Goal: Task Accomplishment & Management: Manage account settings

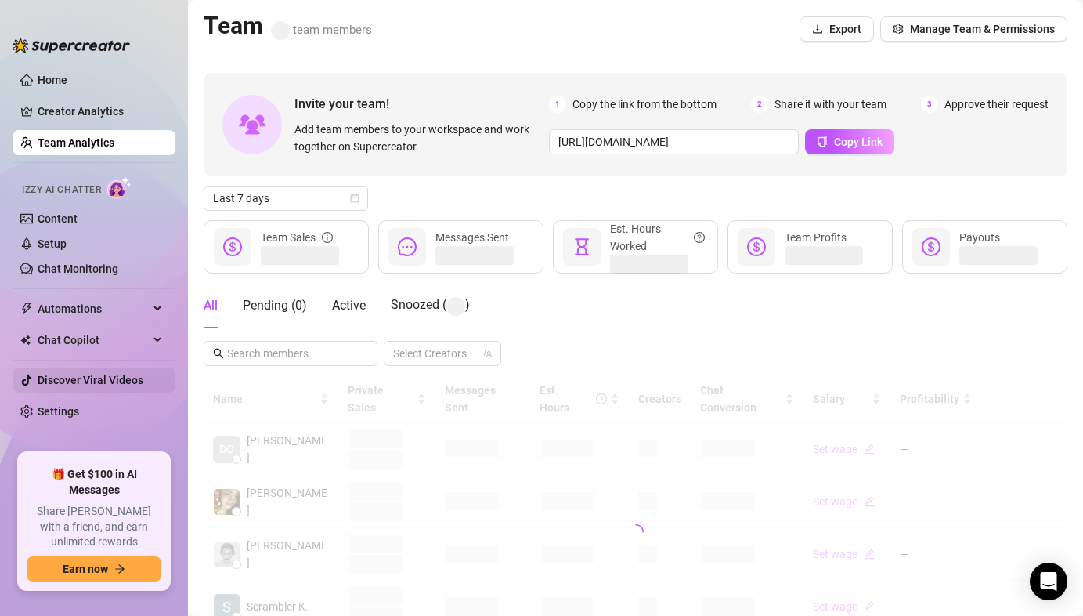
click at [96, 385] on link "Discover Viral Videos" at bounding box center [91, 380] width 106 height 13
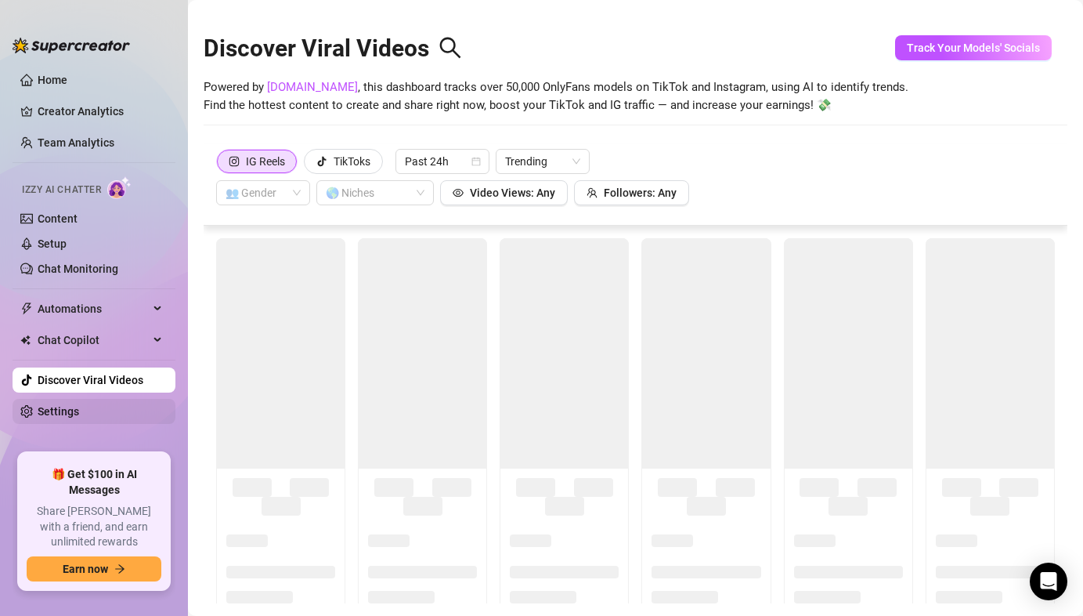
click at [76, 405] on link "Settings" at bounding box center [59, 411] width 42 height 13
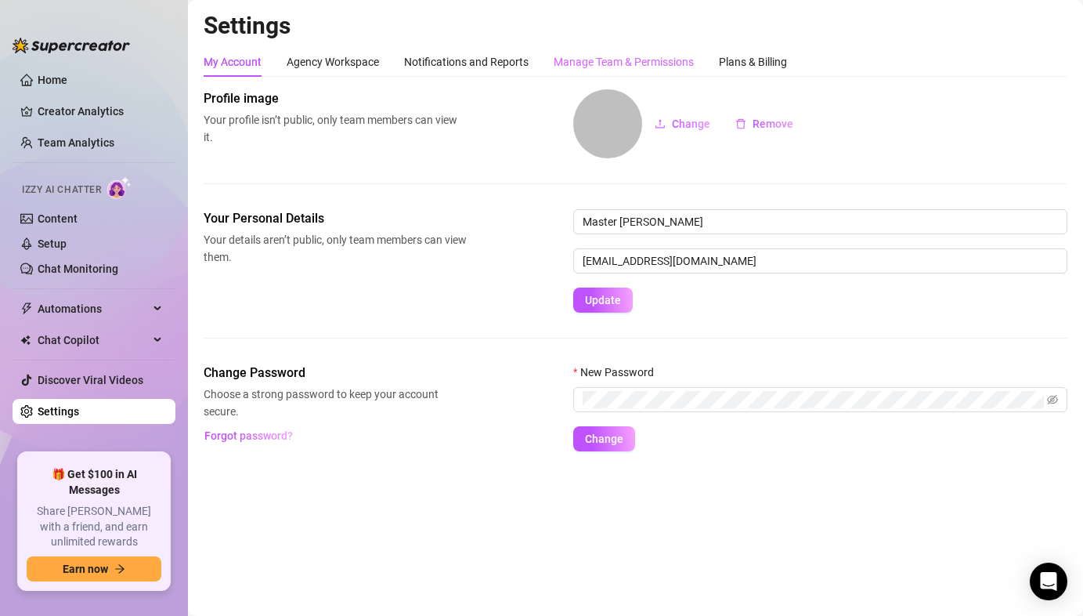
click at [580, 70] on div "Manage Team & Permissions" at bounding box center [624, 62] width 140 height 30
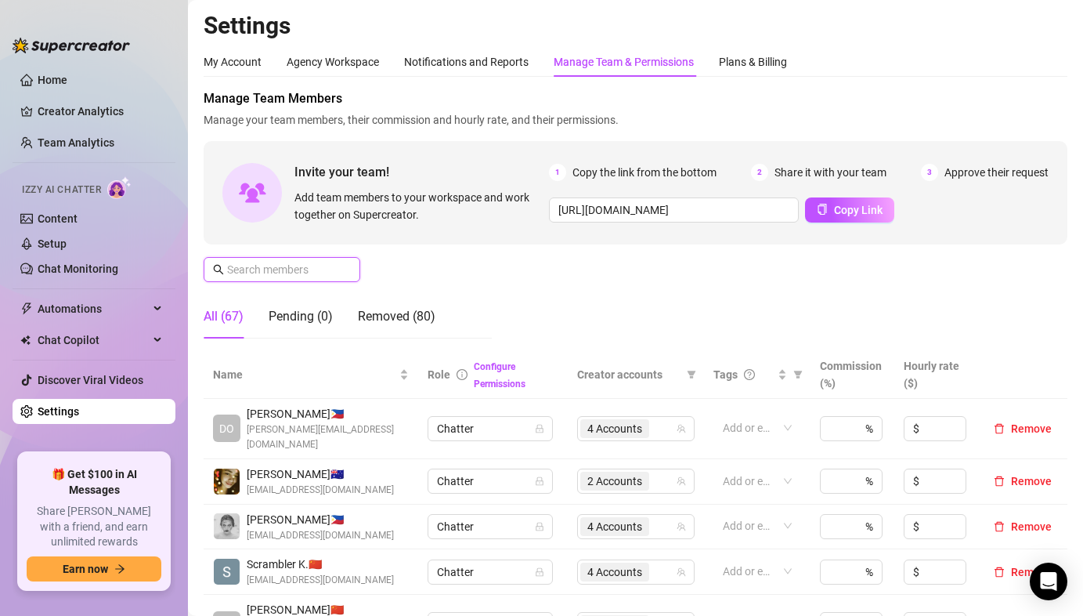
click at [298, 266] on input "text" at bounding box center [282, 269] width 111 height 17
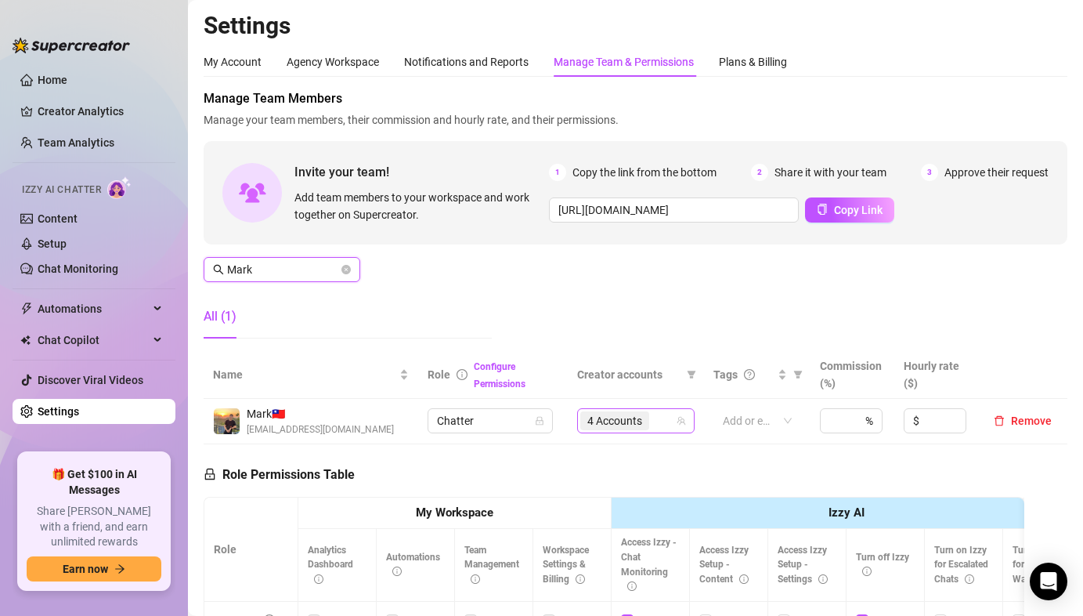
click at [594, 425] on span "4 Accounts" at bounding box center [614, 420] width 55 height 17
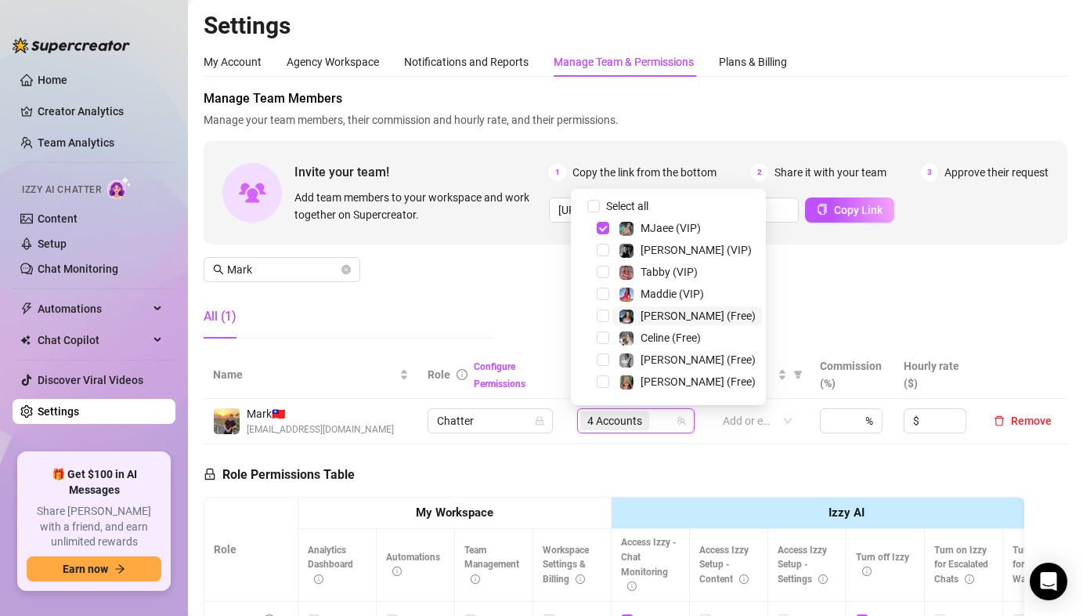
scroll to position [260, 0]
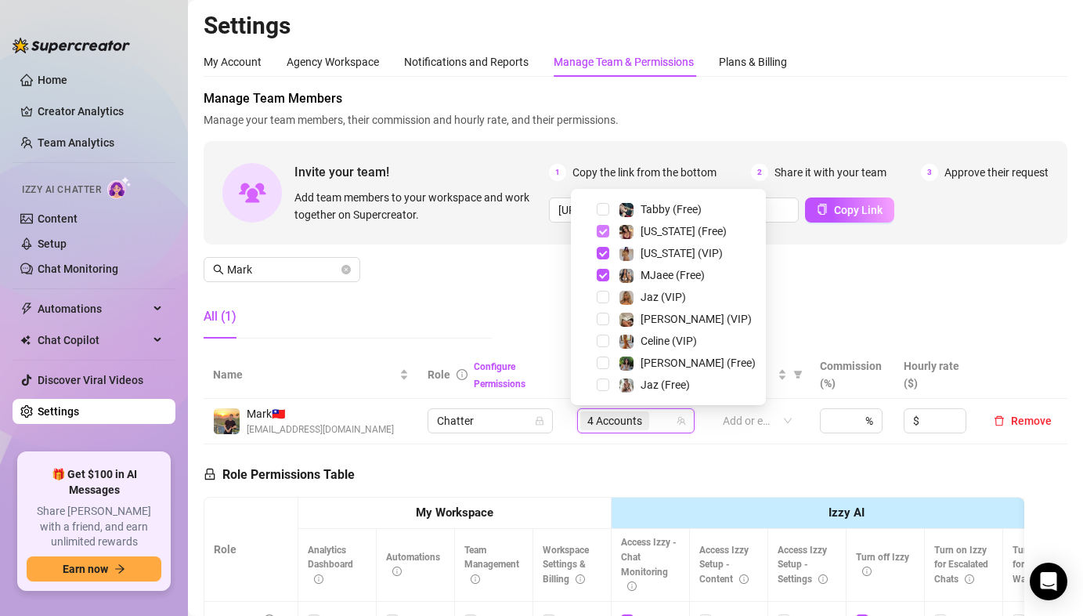
click at [599, 229] on span "Select tree node" at bounding box center [603, 231] width 13 height 13
click at [602, 256] on span "Select tree node" at bounding box center [603, 253] width 13 height 13
click at [266, 269] on input "Mark" at bounding box center [282, 269] width 111 height 17
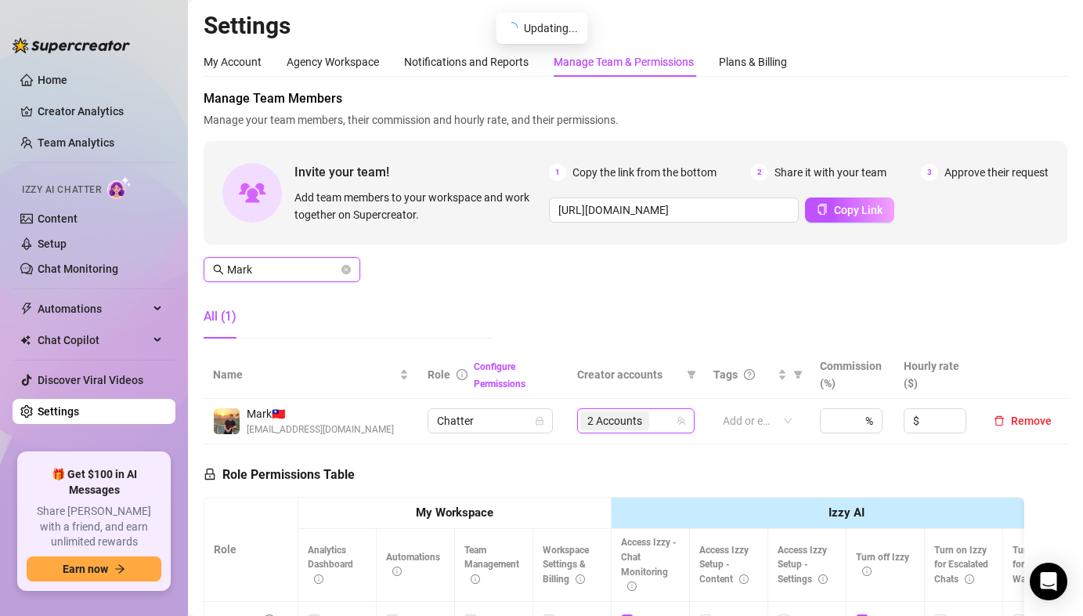
click at [266, 269] on input "Mark" at bounding box center [282, 269] width 111 height 17
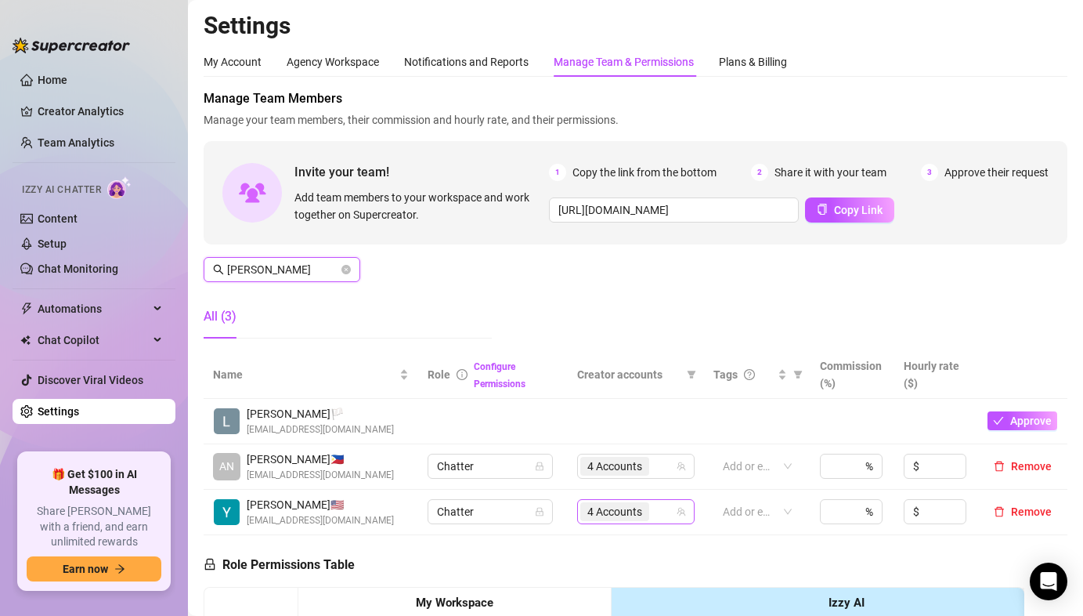
click at [587, 462] on span "4 Accounts" at bounding box center [614, 465] width 55 height 17
type input "ANNA"
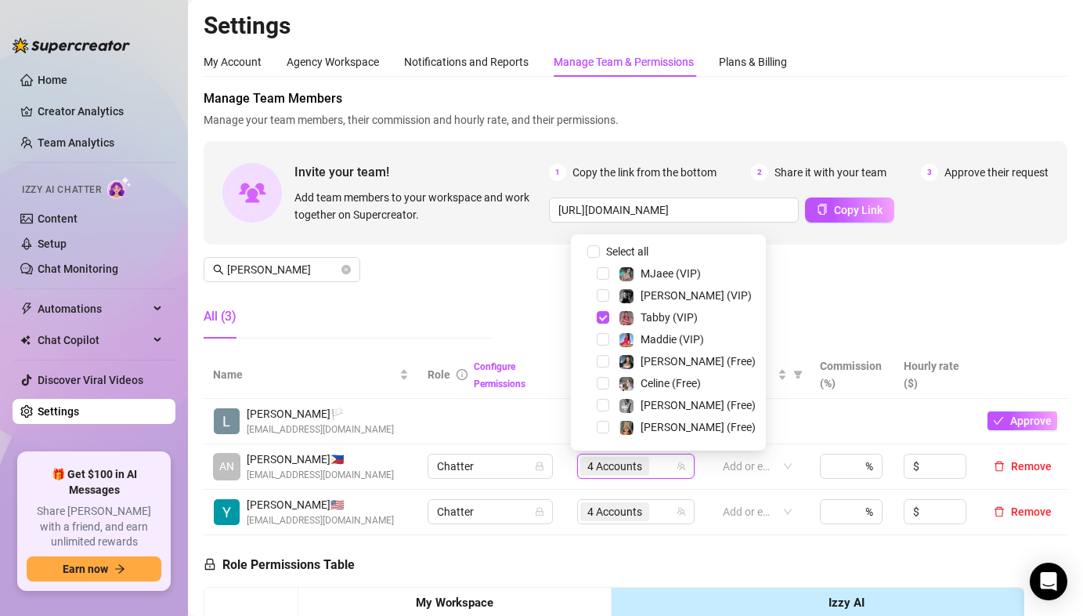
click at [587, 250] on span at bounding box center [584, 251] width 19 height 19
click at [594, 248] on input "Select all" at bounding box center [593, 251] width 13 height 13
checkbox input "false"
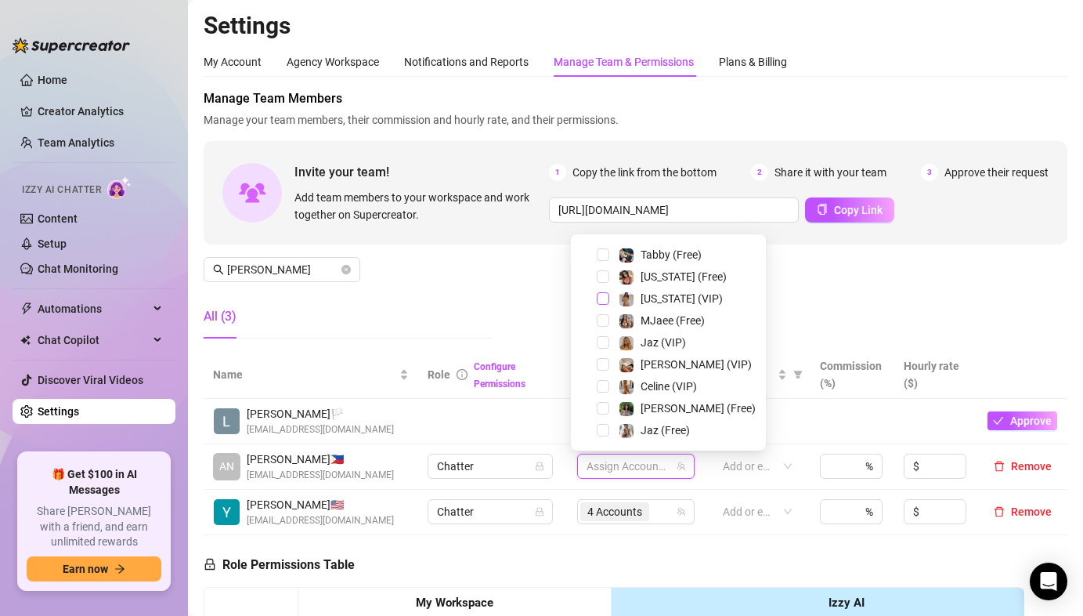
click at [606, 300] on span "Select tree node" at bounding box center [603, 298] width 13 height 13
click at [601, 286] on div "Georgia (Free)" at bounding box center [668, 276] width 187 height 19
click at [603, 278] on span "Select tree node" at bounding box center [603, 276] width 13 height 13
click at [461, 265] on div "Manage Team Members Manage your team members, their commission and hourly rate,…" at bounding box center [636, 220] width 864 height 262
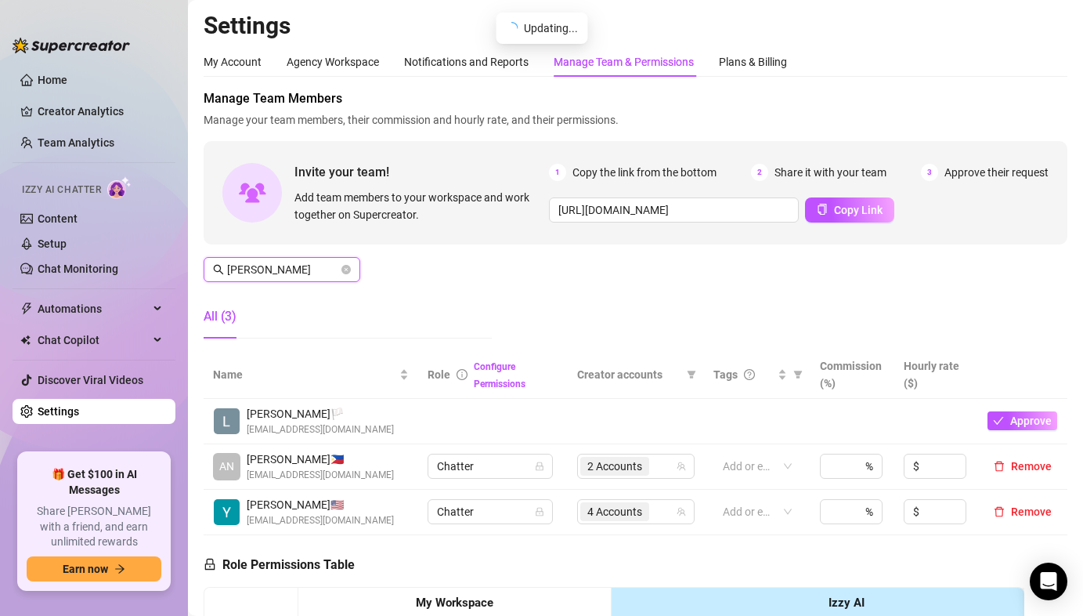
click at [254, 268] on input "ANNA" at bounding box center [282, 269] width 111 height 17
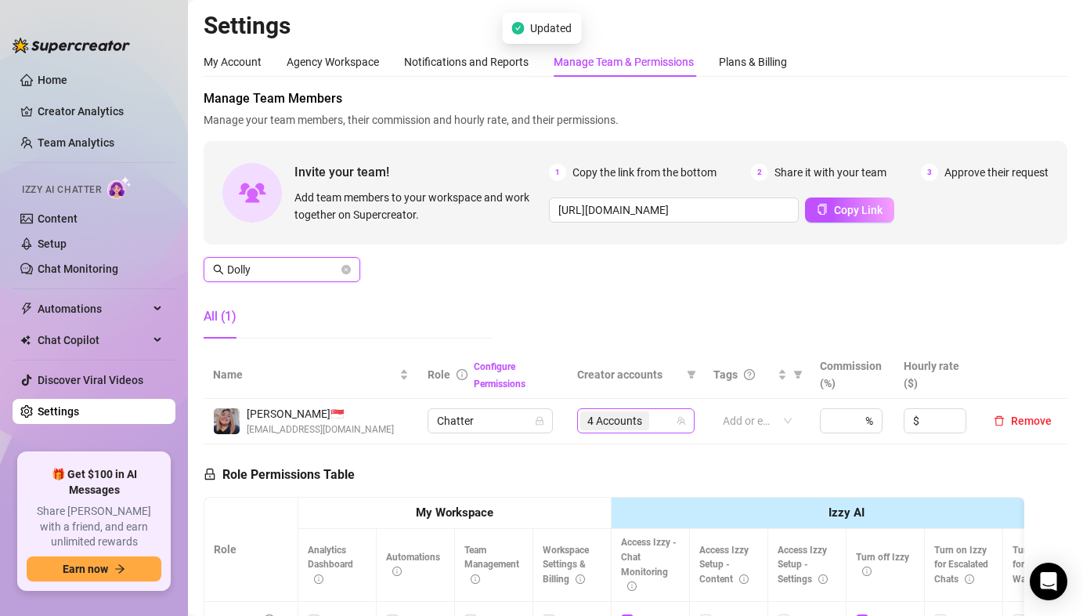
drag, startPoint x: 598, startPoint y: 418, endPoint x: 601, endPoint y: 408, distance: 10.4
click at [598, 418] on span "4 Accounts" at bounding box center [614, 420] width 55 height 17
type input "Dolly"
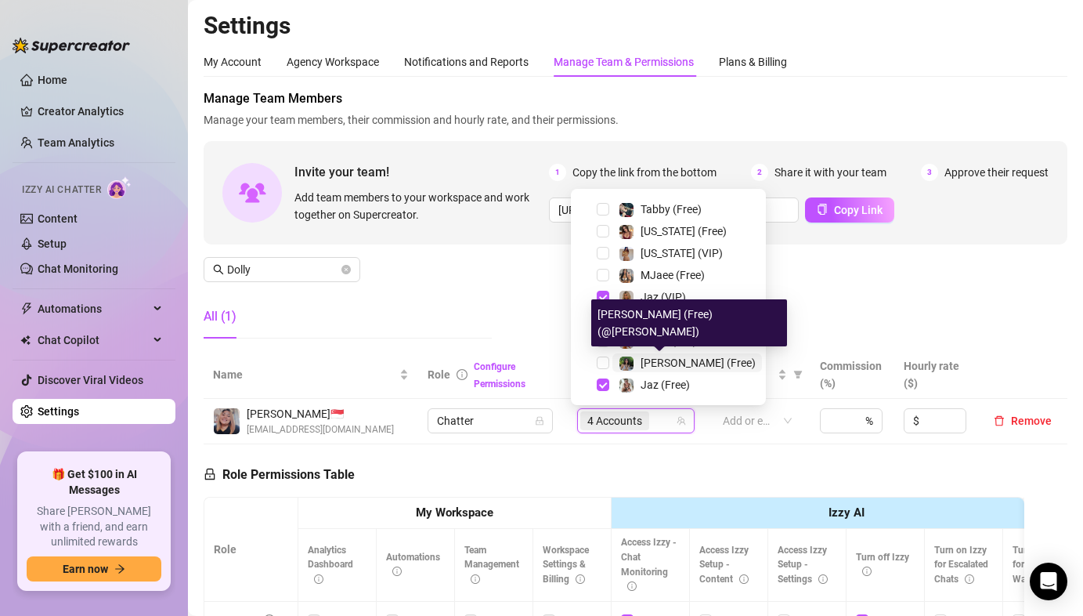
scroll to position [0, 0]
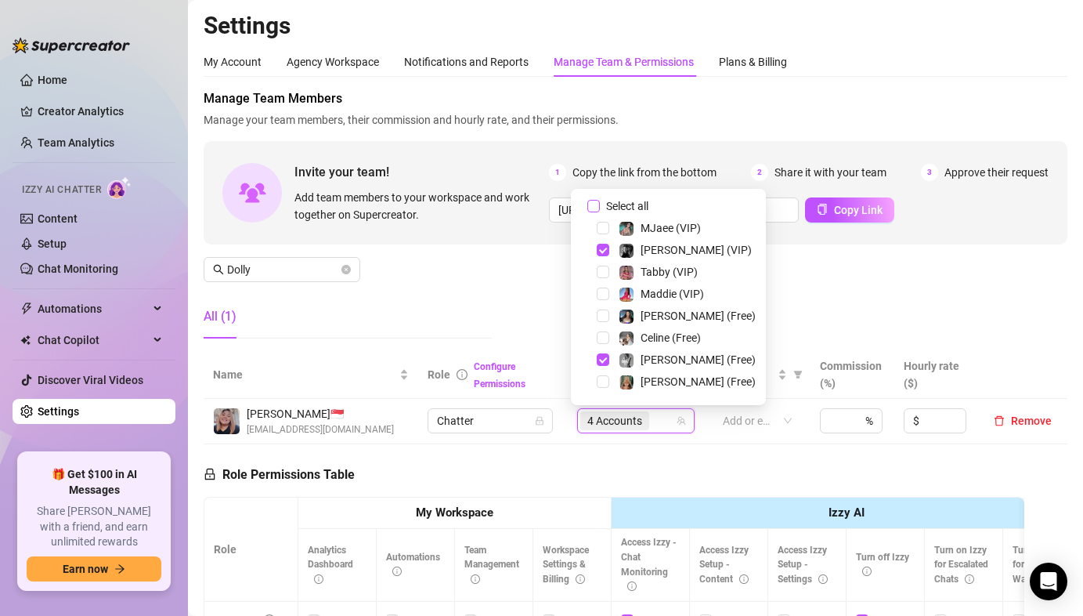
click at [591, 201] on input "Select all" at bounding box center [593, 206] width 13 height 13
checkbox input "false"
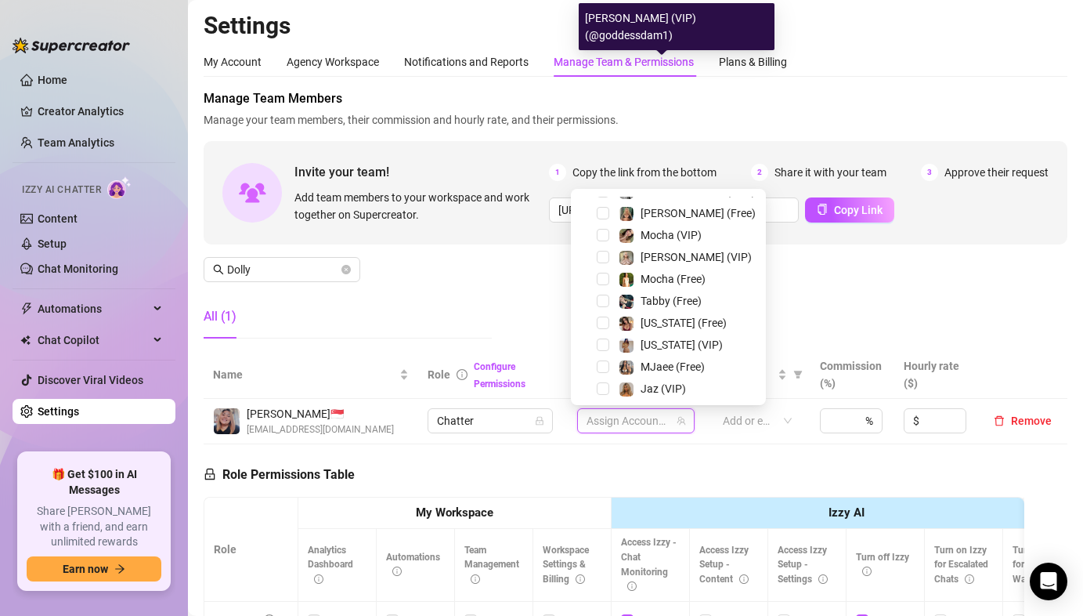
scroll to position [260, 0]
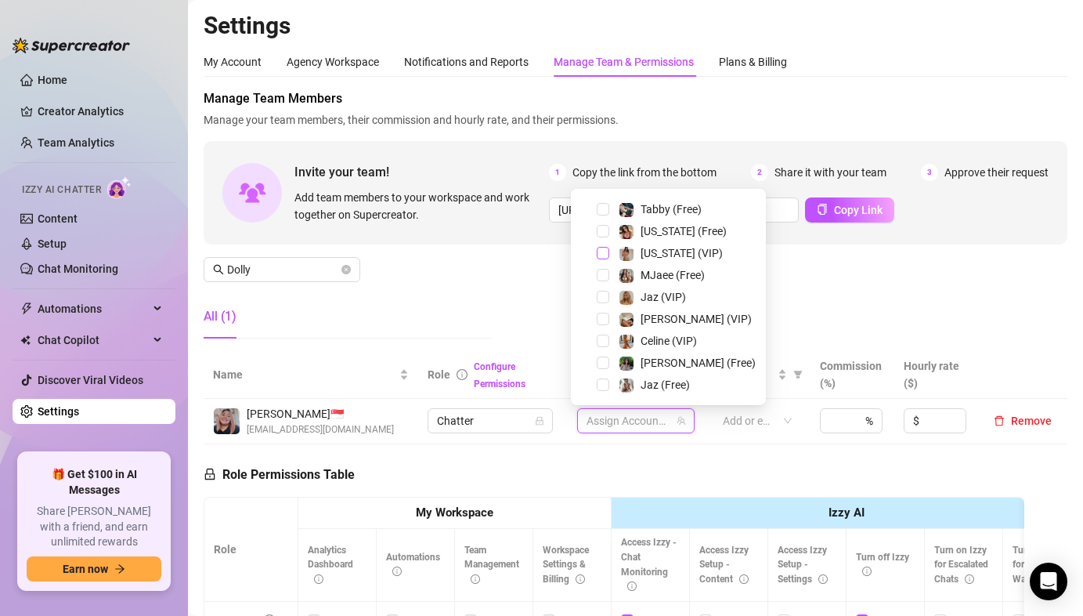
click at [601, 252] on span "Select tree node" at bounding box center [603, 253] width 13 height 13
click at [601, 233] on span "Select tree node" at bounding box center [603, 231] width 13 height 13
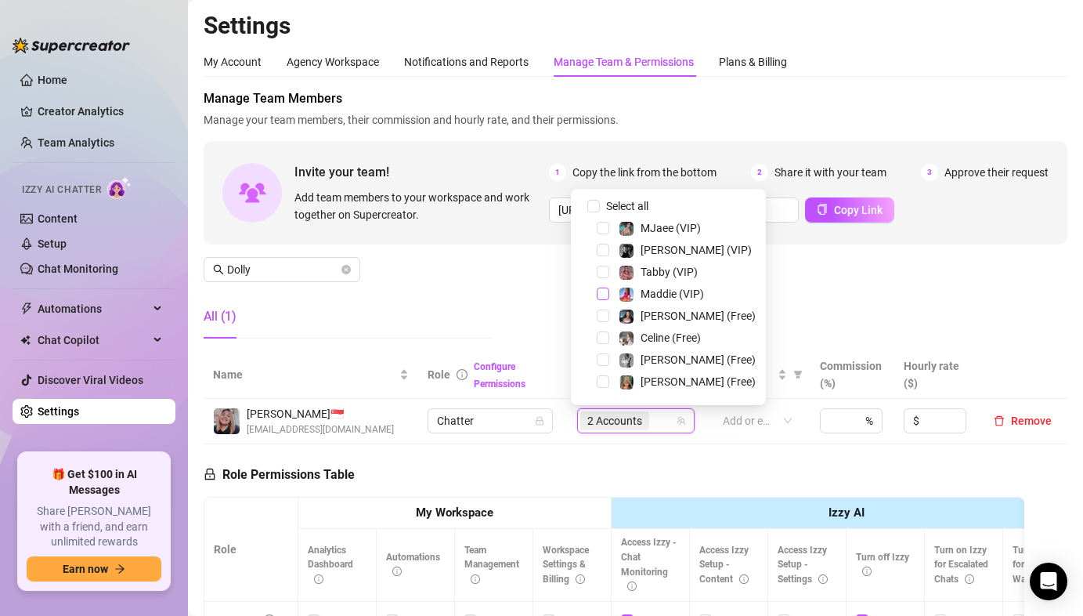
click at [598, 294] on span "Select tree node" at bounding box center [603, 293] width 13 height 13
click at [601, 309] on div "Maddie (Free)" at bounding box center [668, 315] width 187 height 19
drag, startPoint x: 601, startPoint y: 309, endPoint x: 573, endPoint y: 298, distance: 30.5
click at [601, 309] on span "Select tree node" at bounding box center [603, 315] width 13 height 13
click at [499, 287] on div "Manage Team Members Manage your team members, their commission and hourly rate,…" at bounding box center [636, 220] width 864 height 262
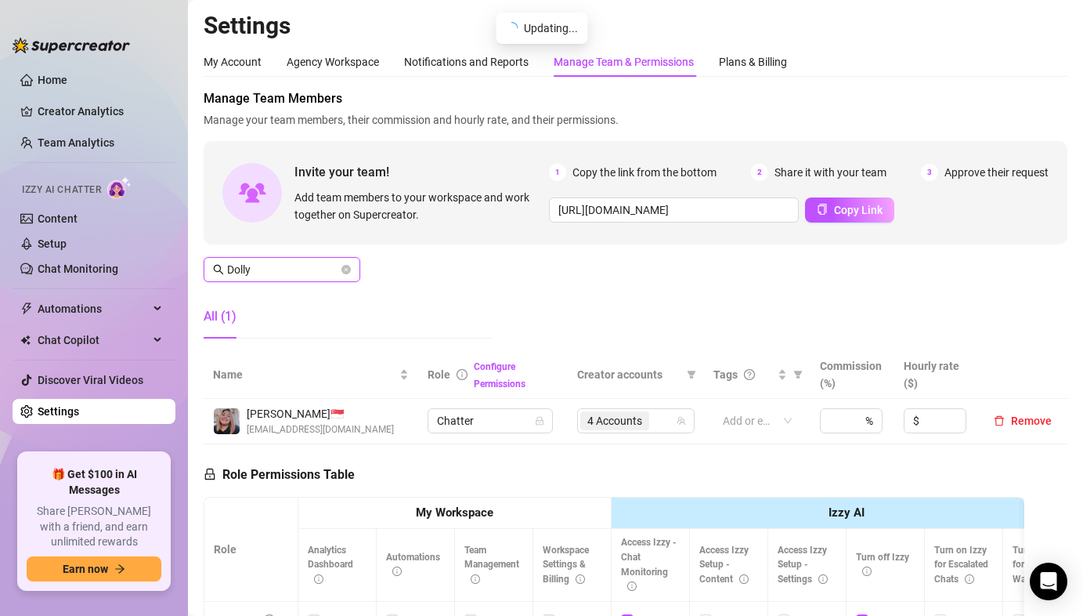
click at [278, 267] on input "Dolly" at bounding box center [282, 269] width 111 height 17
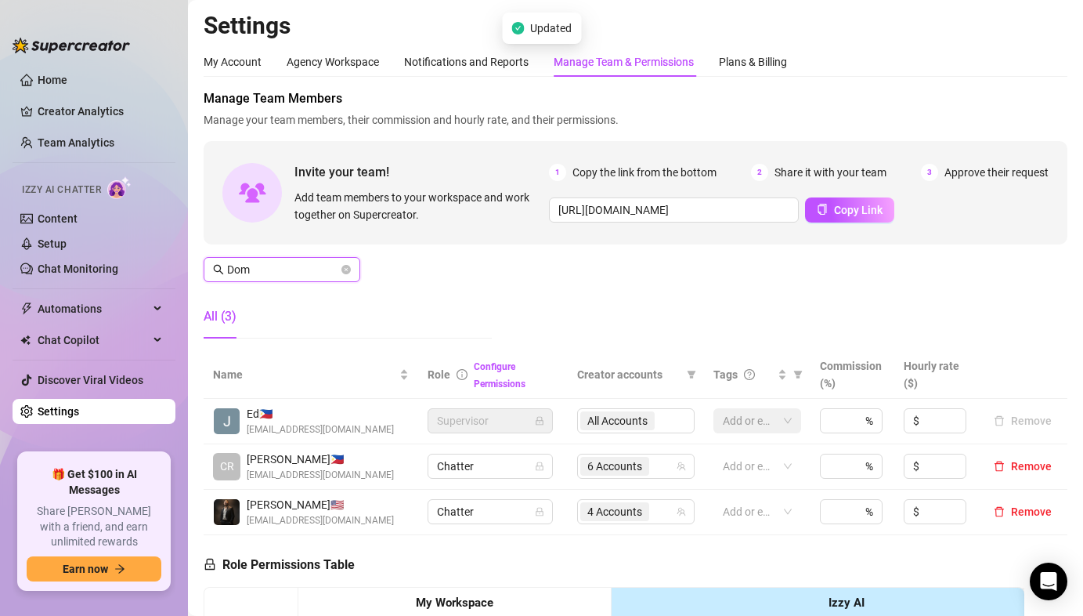
click at [644, 523] on div "4 Accounts" at bounding box center [635, 511] width 117 height 25
type input "Dom"
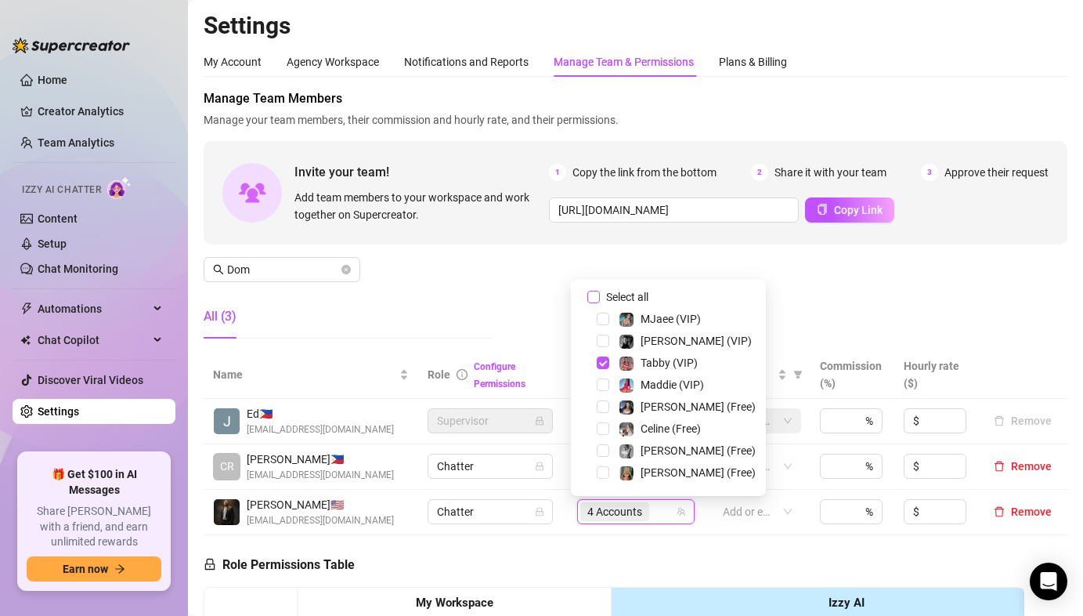
click at [589, 298] on input "Select all" at bounding box center [593, 297] width 13 height 13
checkbox input "false"
click at [604, 364] on span "Select tree node" at bounding box center [603, 362] width 13 height 13
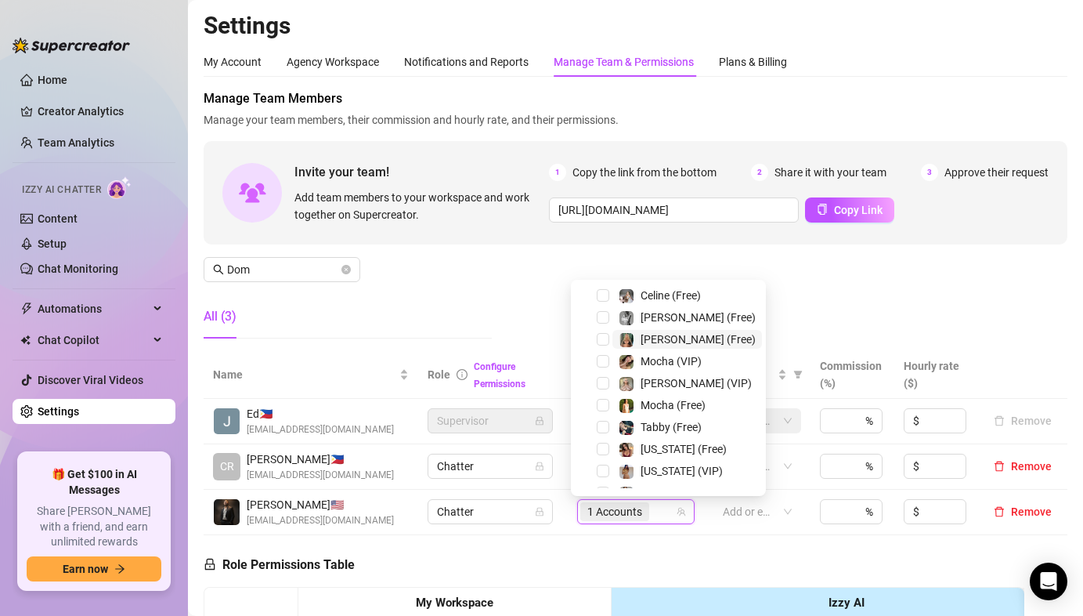
scroll to position [159, 0]
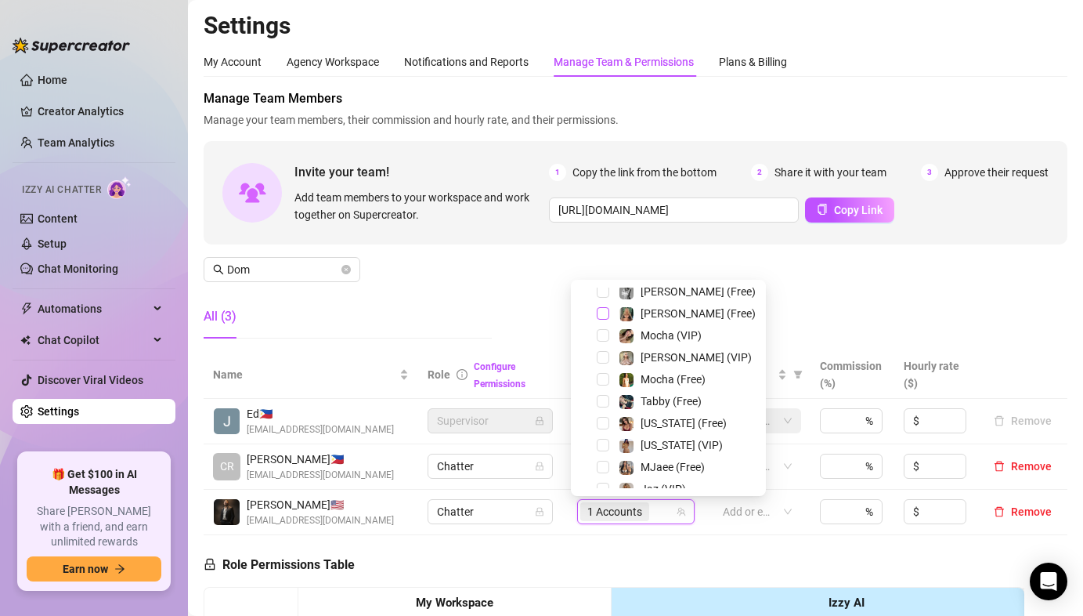
click at [604, 314] on span "Select tree node" at bounding box center [603, 313] width 13 height 13
click at [600, 356] on span "Select tree node" at bounding box center [603, 357] width 13 height 13
click at [598, 357] on span "Select tree node" at bounding box center [603, 357] width 13 height 13
click at [603, 357] on span "Select tree node" at bounding box center [603, 357] width 13 height 13
click at [605, 403] on span "Select tree node" at bounding box center [603, 401] width 13 height 13
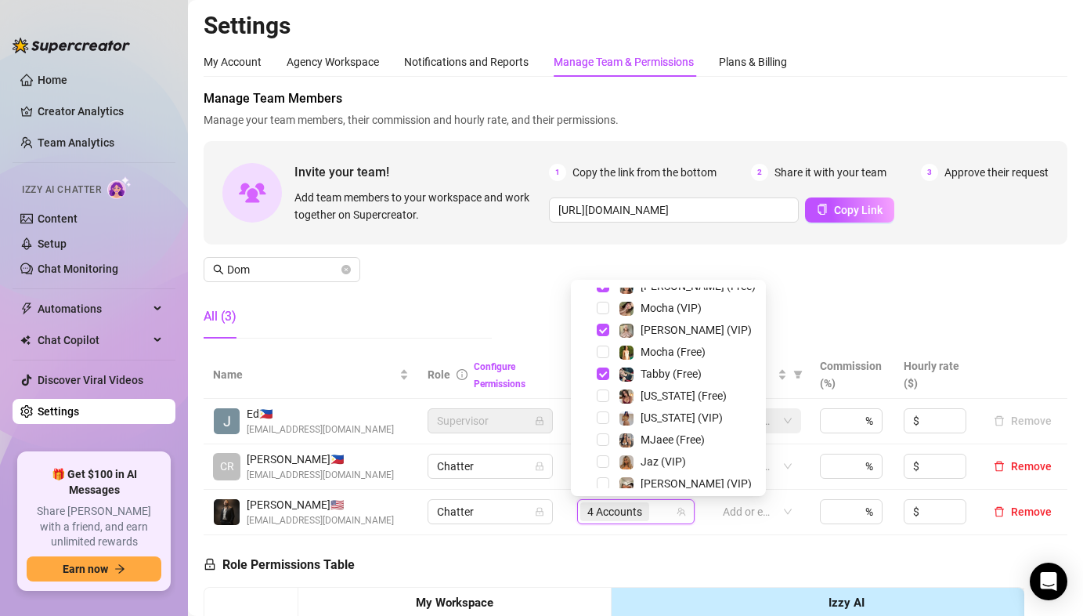
scroll to position [260, 0]
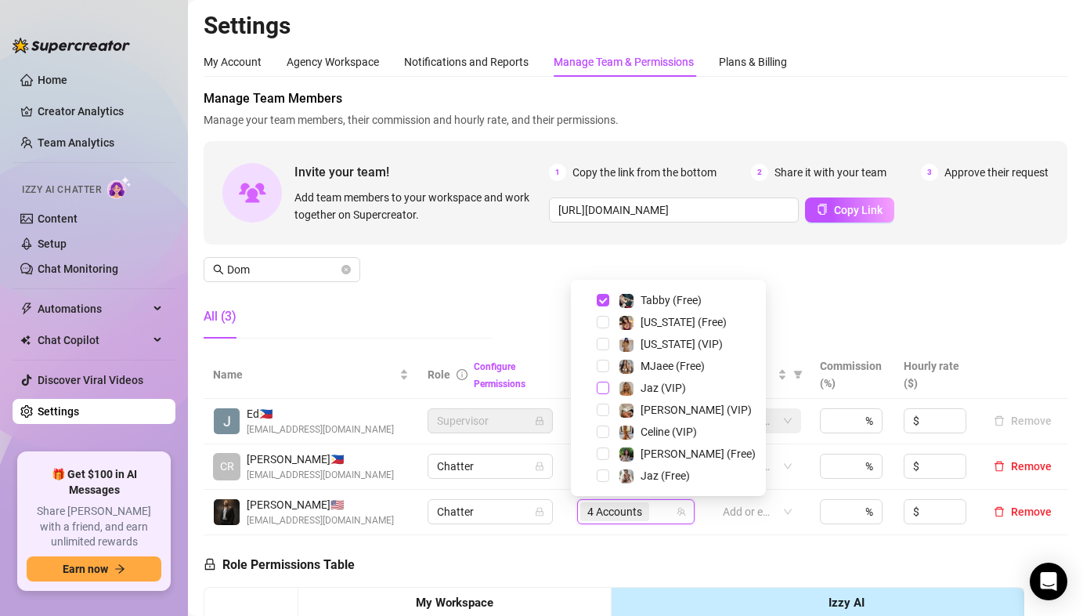
click at [598, 387] on span "Select tree node" at bounding box center [603, 387] width 13 height 13
click at [604, 471] on span "Select tree node" at bounding box center [603, 475] width 13 height 13
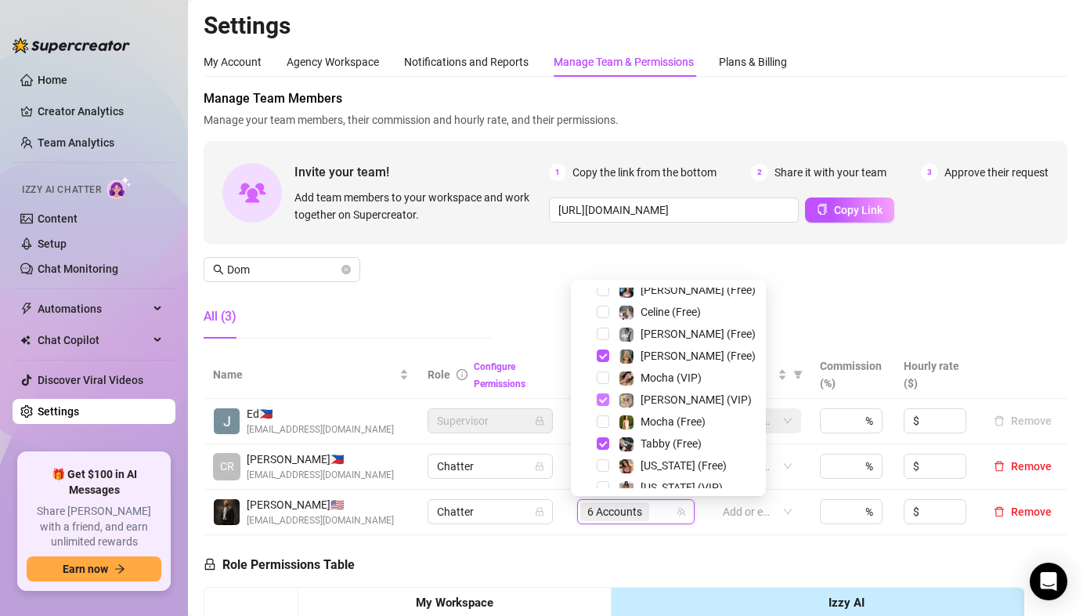
click at [600, 396] on span "Select tree node" at bounding box center [603, 399] width 13 height 13
click at [602, 354] on span "Select tree node" at bounding box center [603, 355] width 13 height 13
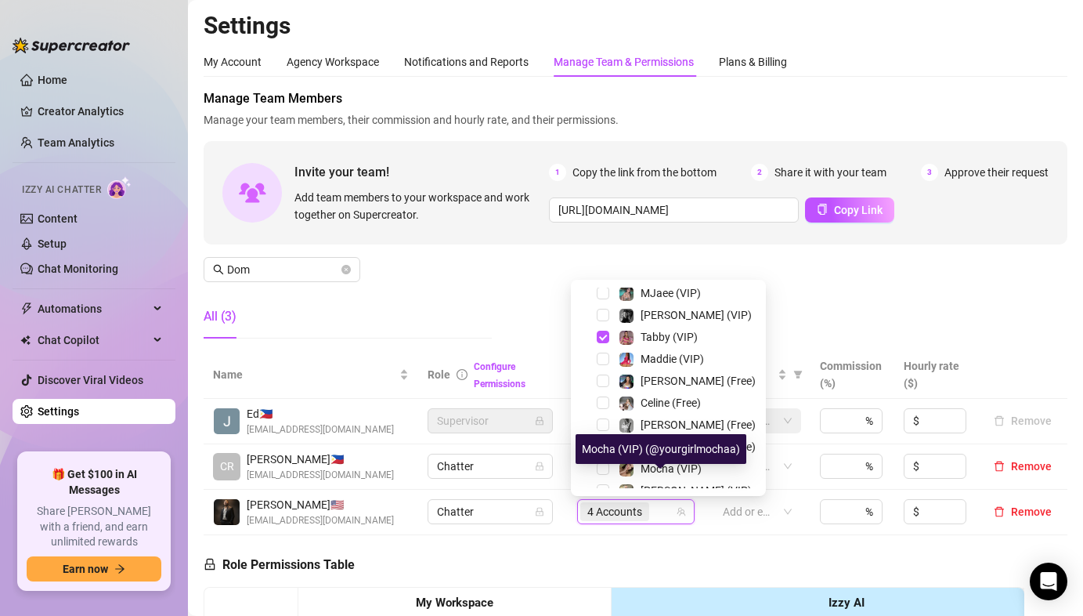
scroll to position [0, 0]
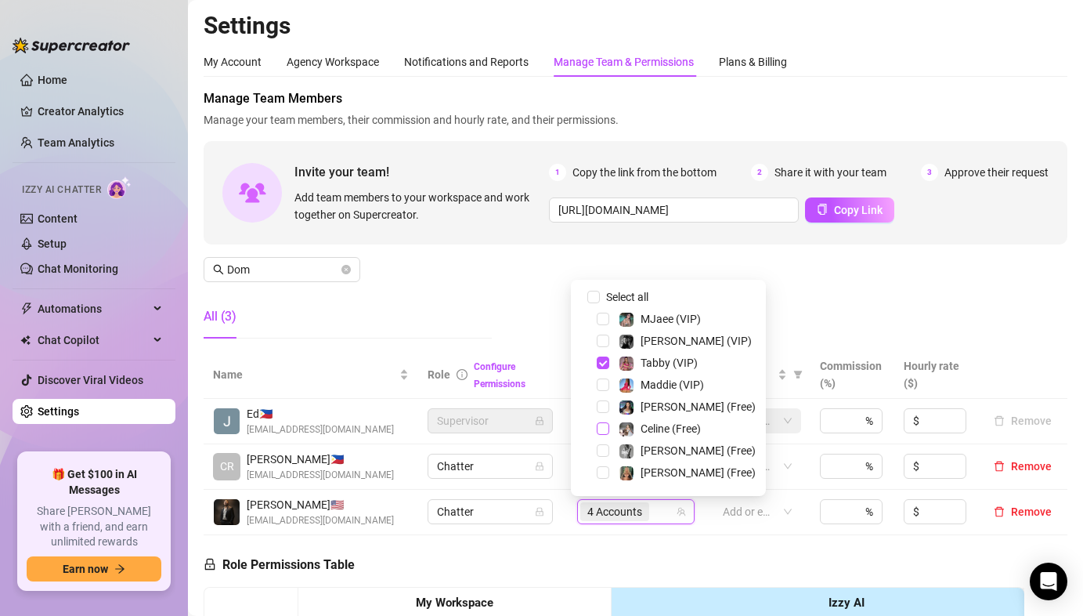
click at [605, 430] on span "Select tree node" at bounding box center [603, 428] width 13 height 13
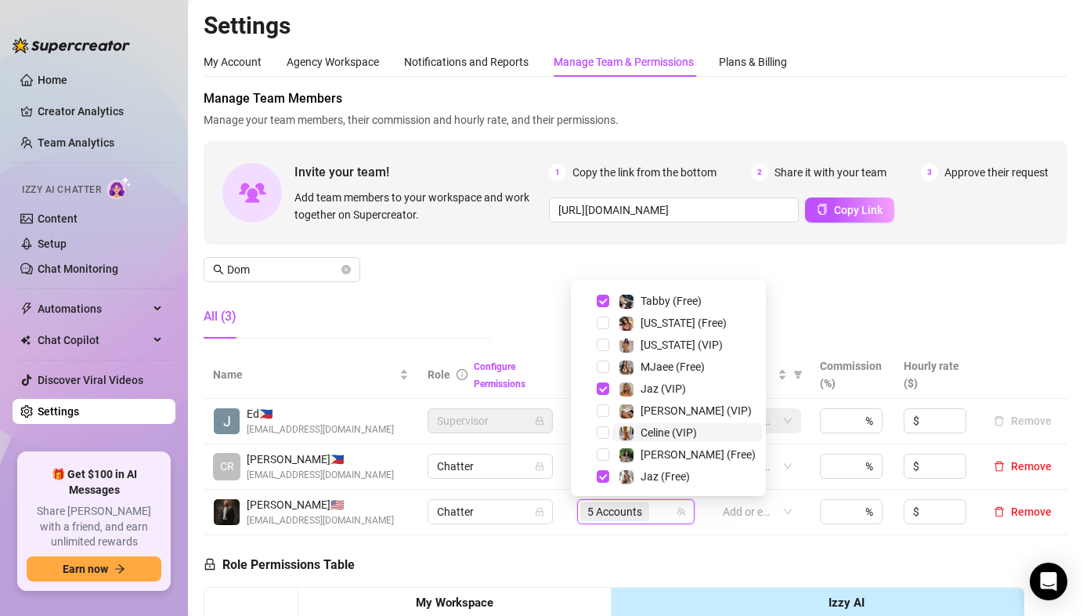
scroll to position [260, 0]
click at [600, 431] on span "Select tree node" at bounding box center [603, 431] width 13 height 13
click at [511, 259] on div "Manage Team Members Manage your team members, their commission and hourly rate,…" at bounding box center [636, 220] width 864 height 262
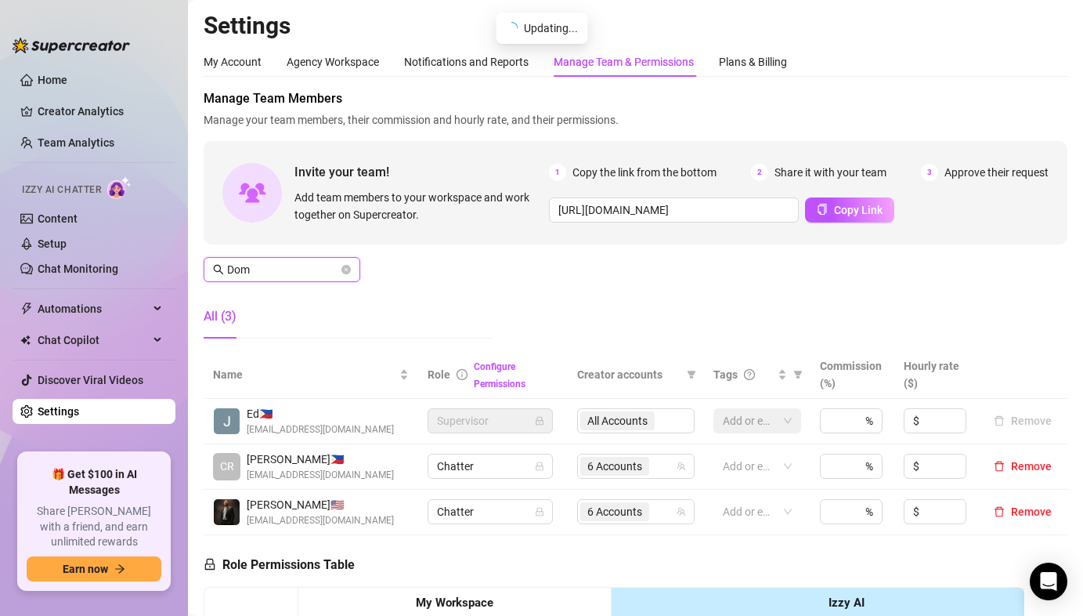
click at [283, 267] on input "Dom" at bounding box center [282, 269] width 111 height 17
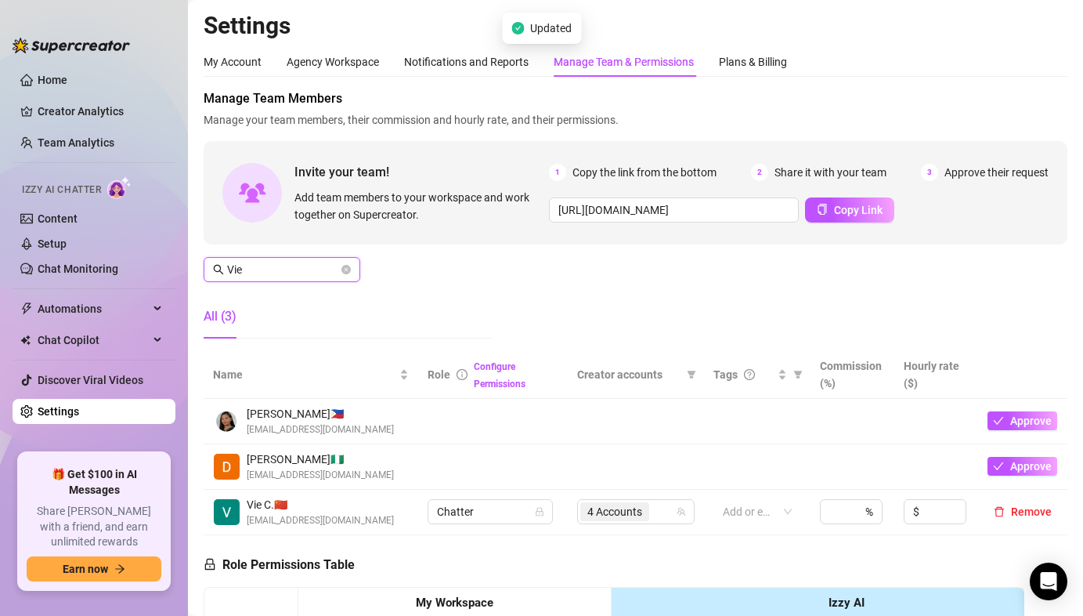
click at [589, 515] on span "4 Accounts" at bounding box center [614, 511] width 55 height 17
type input "Vie"
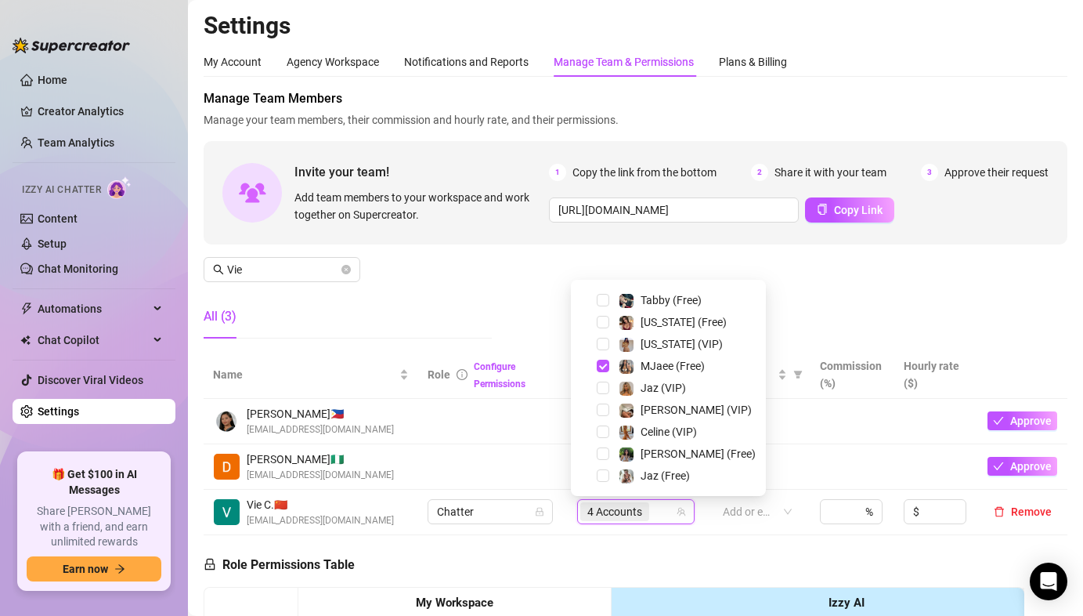
click at [819, 294] on div "Manage Team Members Manage your team members, their commission and hourly rate,…" at bounding box center [636, 220] width 864 height 262
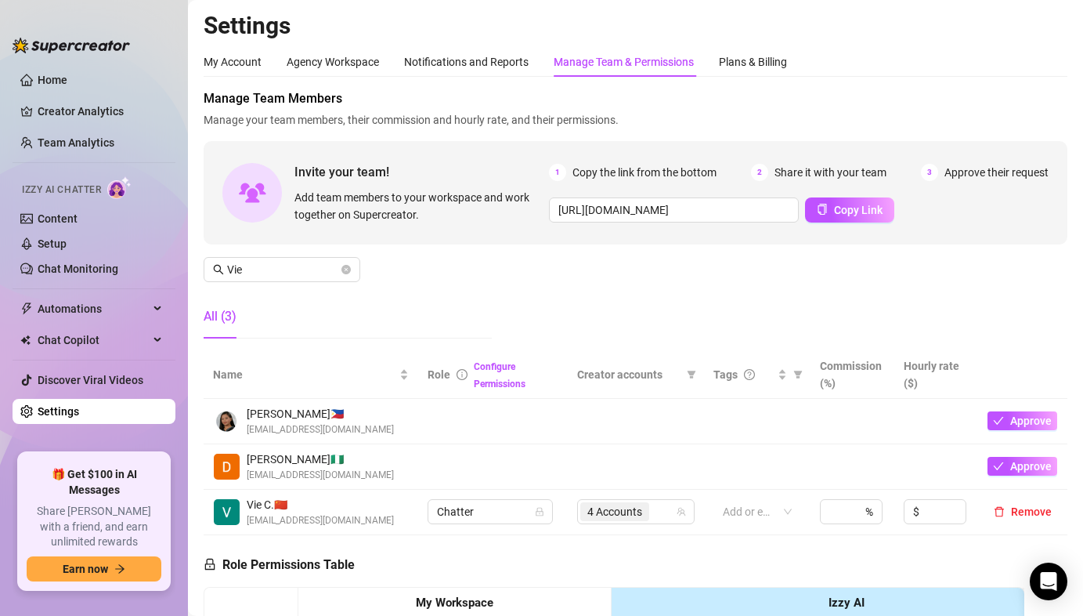
click at [105, 149] on link "Team Analytics" at bounding box center [76, 142] width 77 height 13
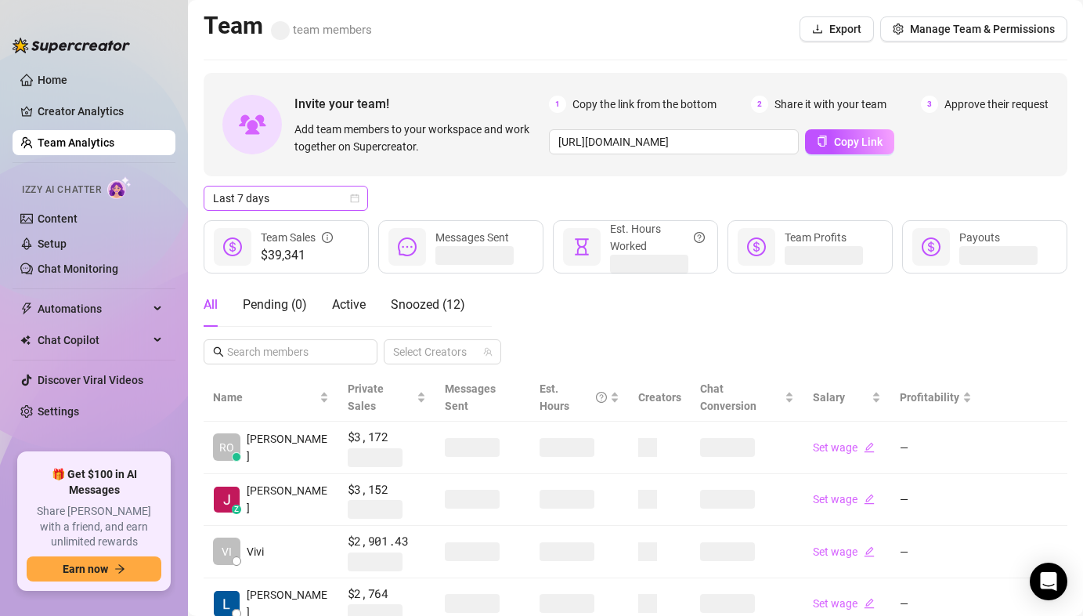
click at [313, 205] on span "Last 7 days" at bounding box center [286, 197] width 146 height 23
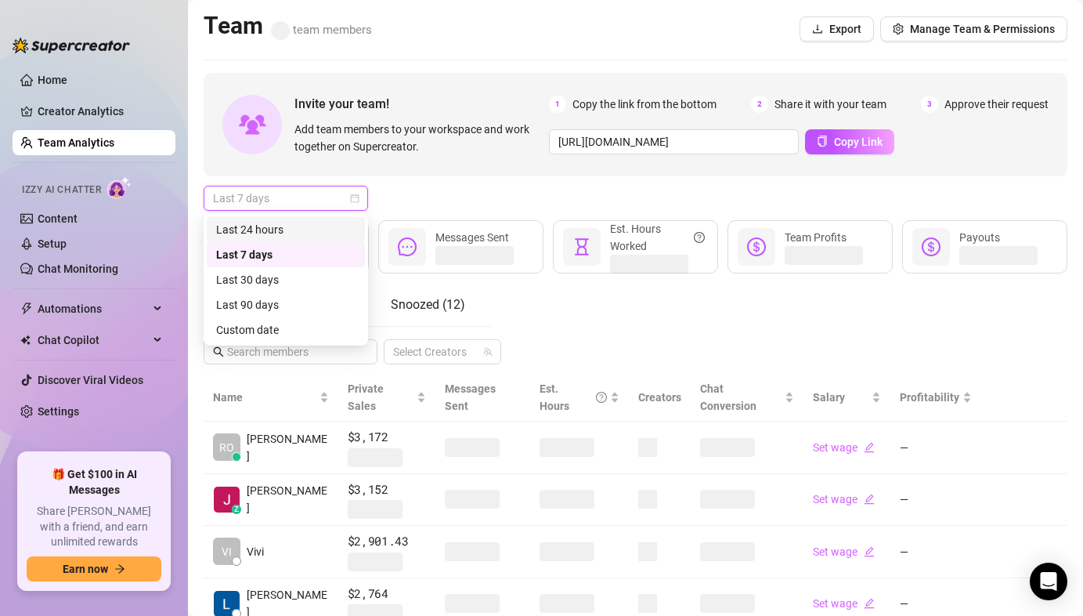
click at [308, 225] on div "Last 24 hours" at bounding box center [285, 229] width 139 height 17
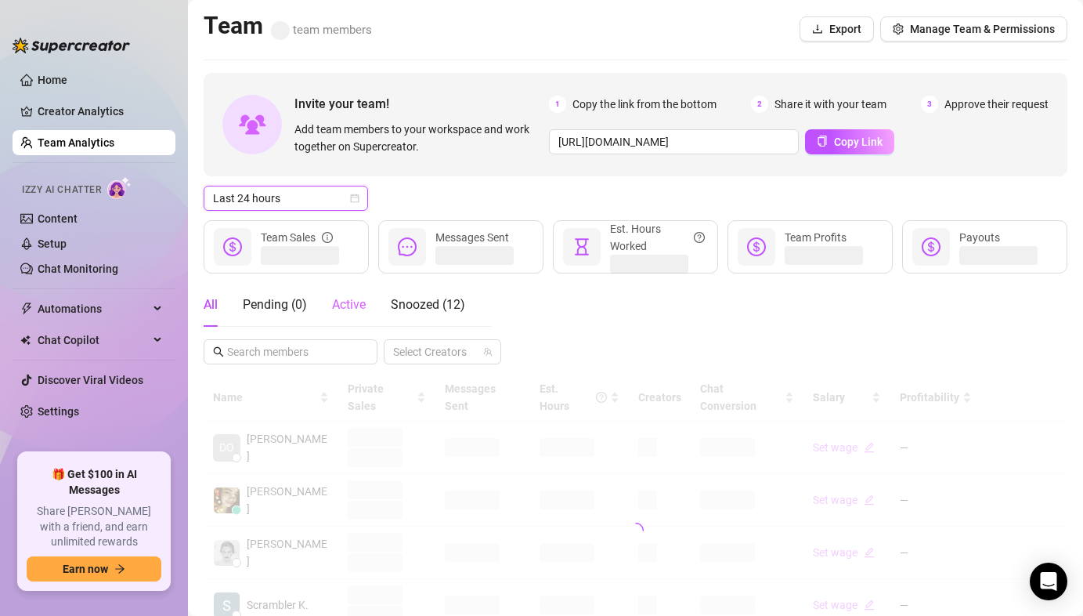
click at [344, 292] on div "Active" at bounding box center [349, 305] width 34 height 44
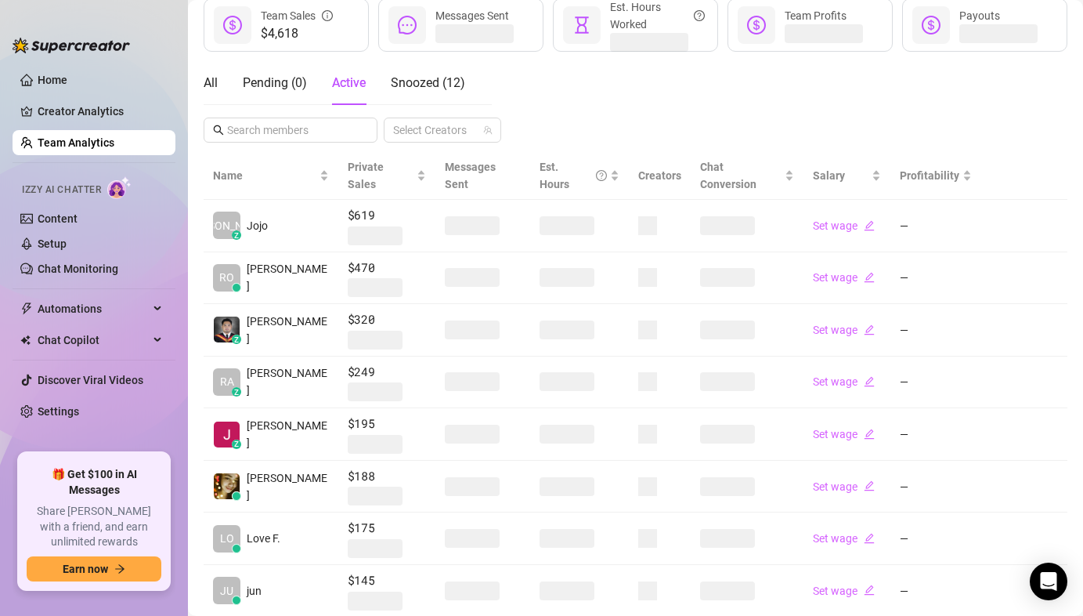
scroll to position [336, 0]
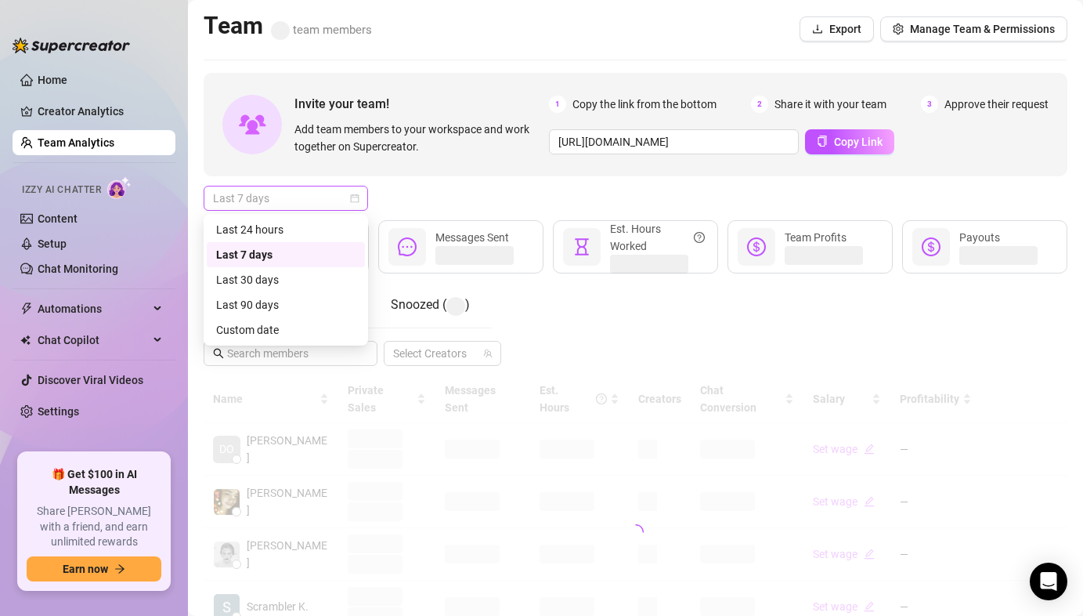
click at [305, 192] on span "Last 7 days" at bounding box center [286, 197] width 146 height 23
click at [294, 235] on div "Last 24 hours" at bounding box center [285, 229] width 139 height 17
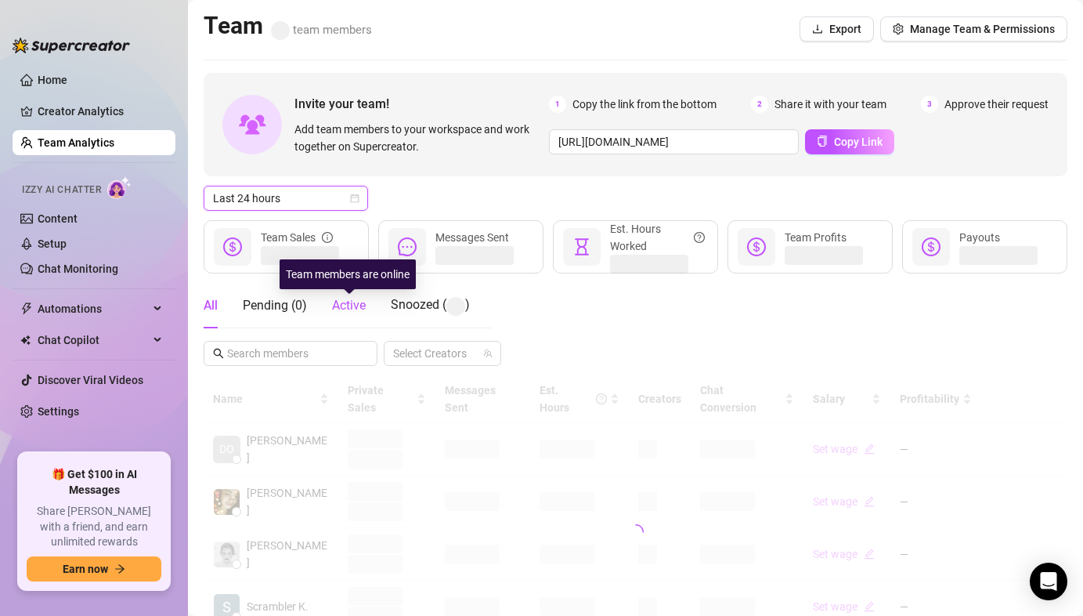
click at [355, 305] on span "Active" at bounding box center [349, 305] width 34 height 15
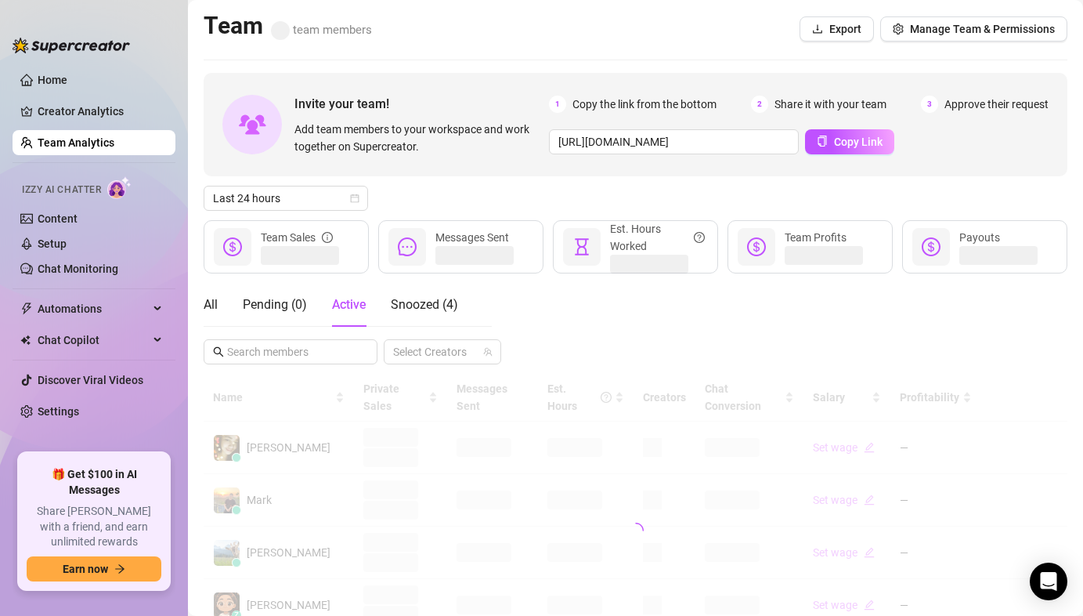
click at [507, 184] on div "Invite your team! Add team members to your workspace and work together on Super…" at bounding box center [636, 531] width 864 height 917
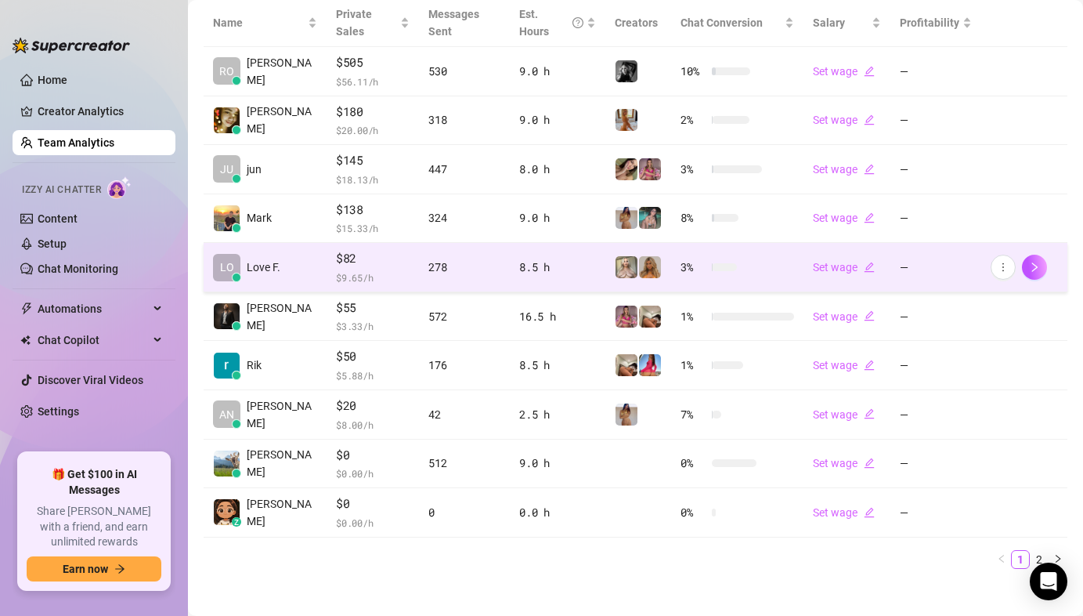
scroll to position [386, 0]
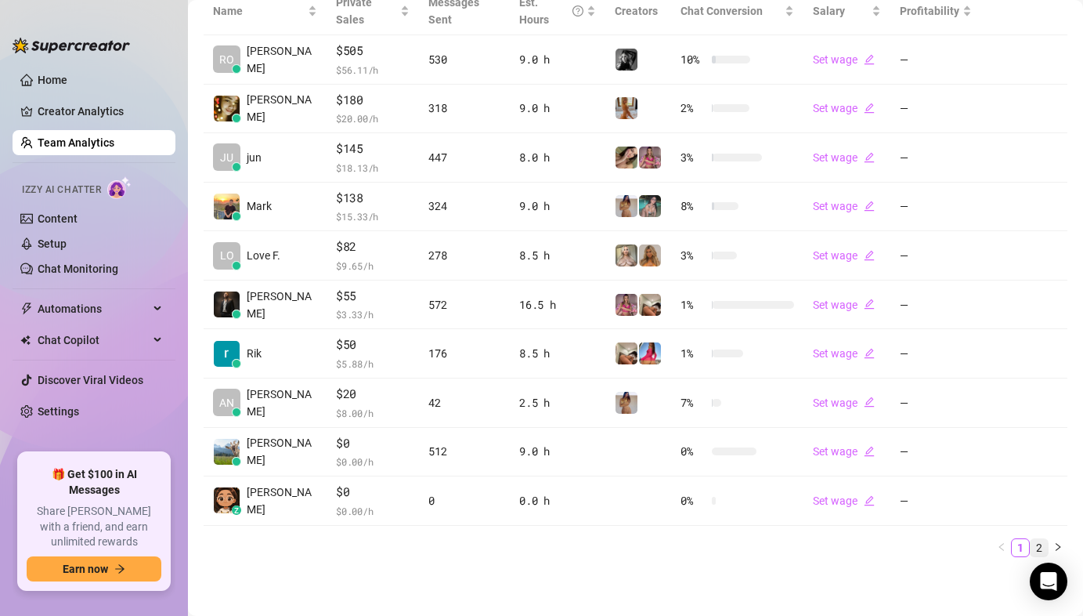
click at [1031, 542] on link "2" at bounding box center [1039, 547] width 17 height 17
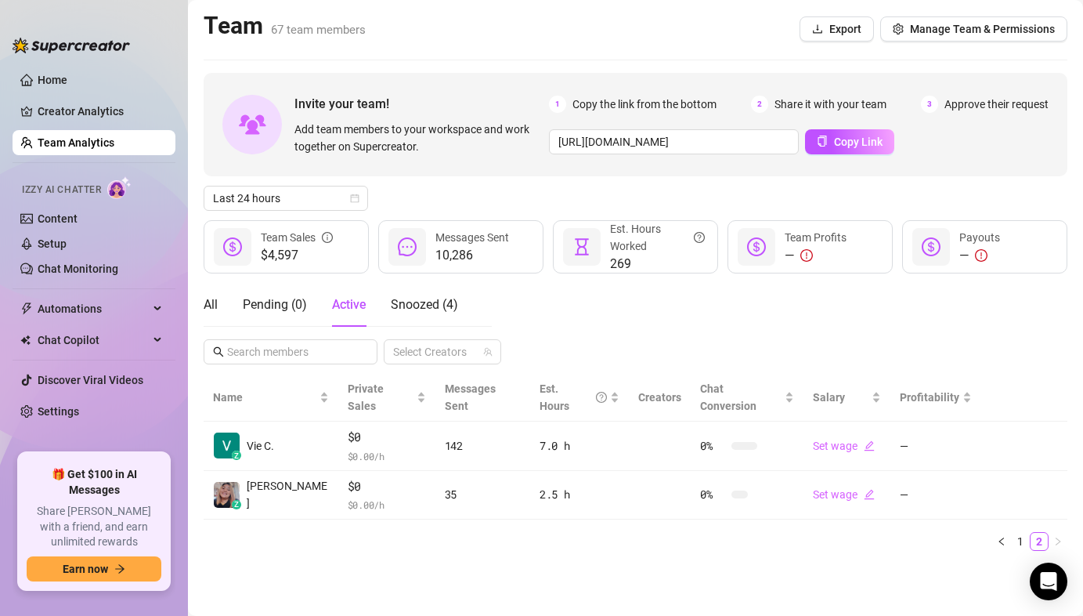
scroll to position [0, 0]
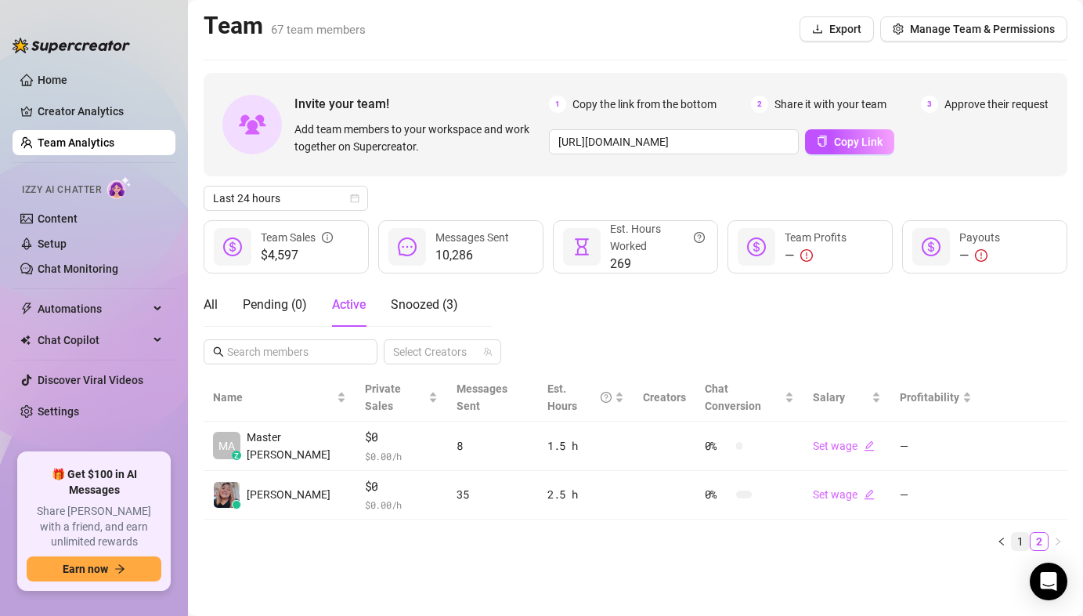
click at [1024, 533] on link "1" at bounding box center [1020, 541] width 17 height 17
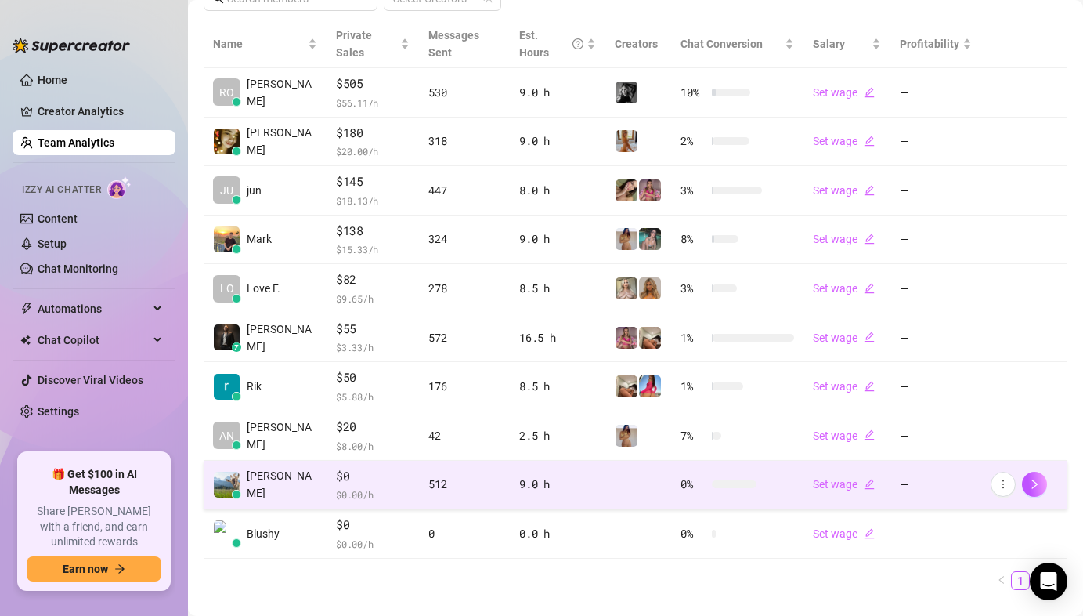
scroll to position [320, 0]
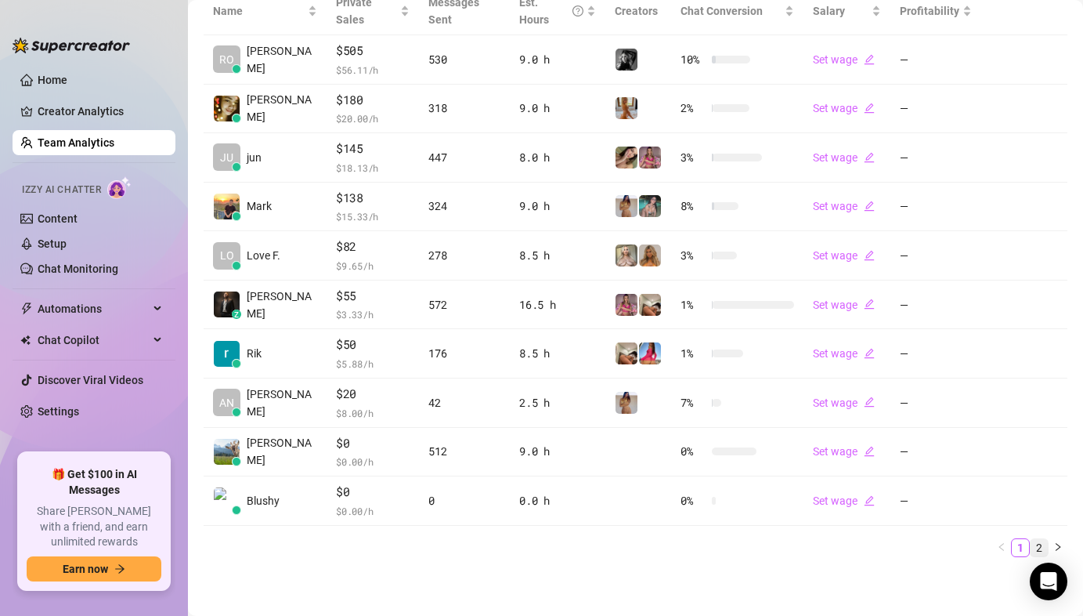
click at [1031, 544] on link "2" at bounding box center [1039, 547] width 17 height 17
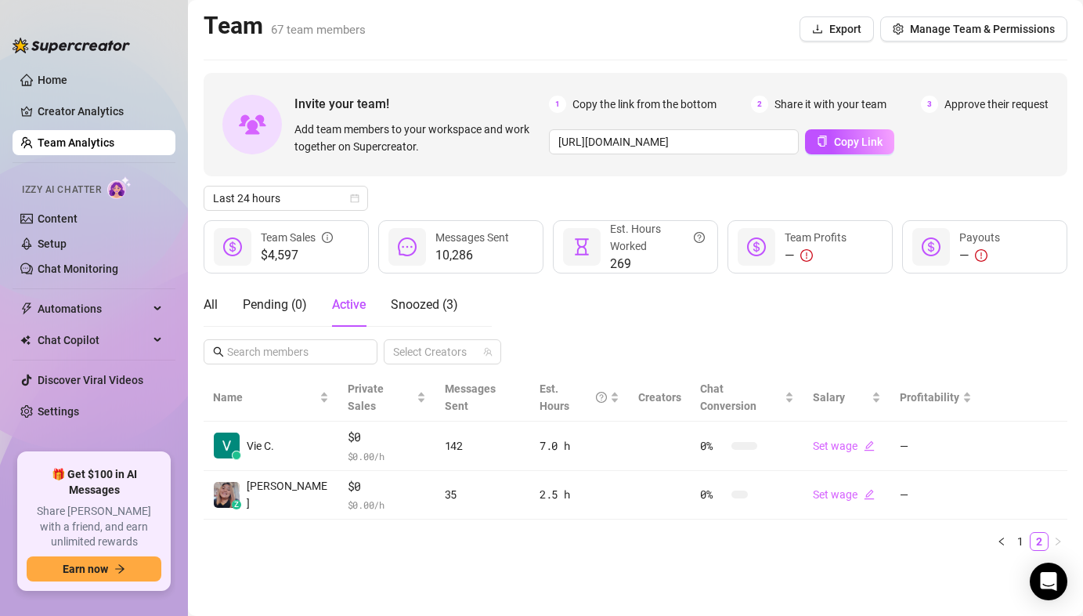
scroll to position [0, 0]
